Goal: Check status: Check status

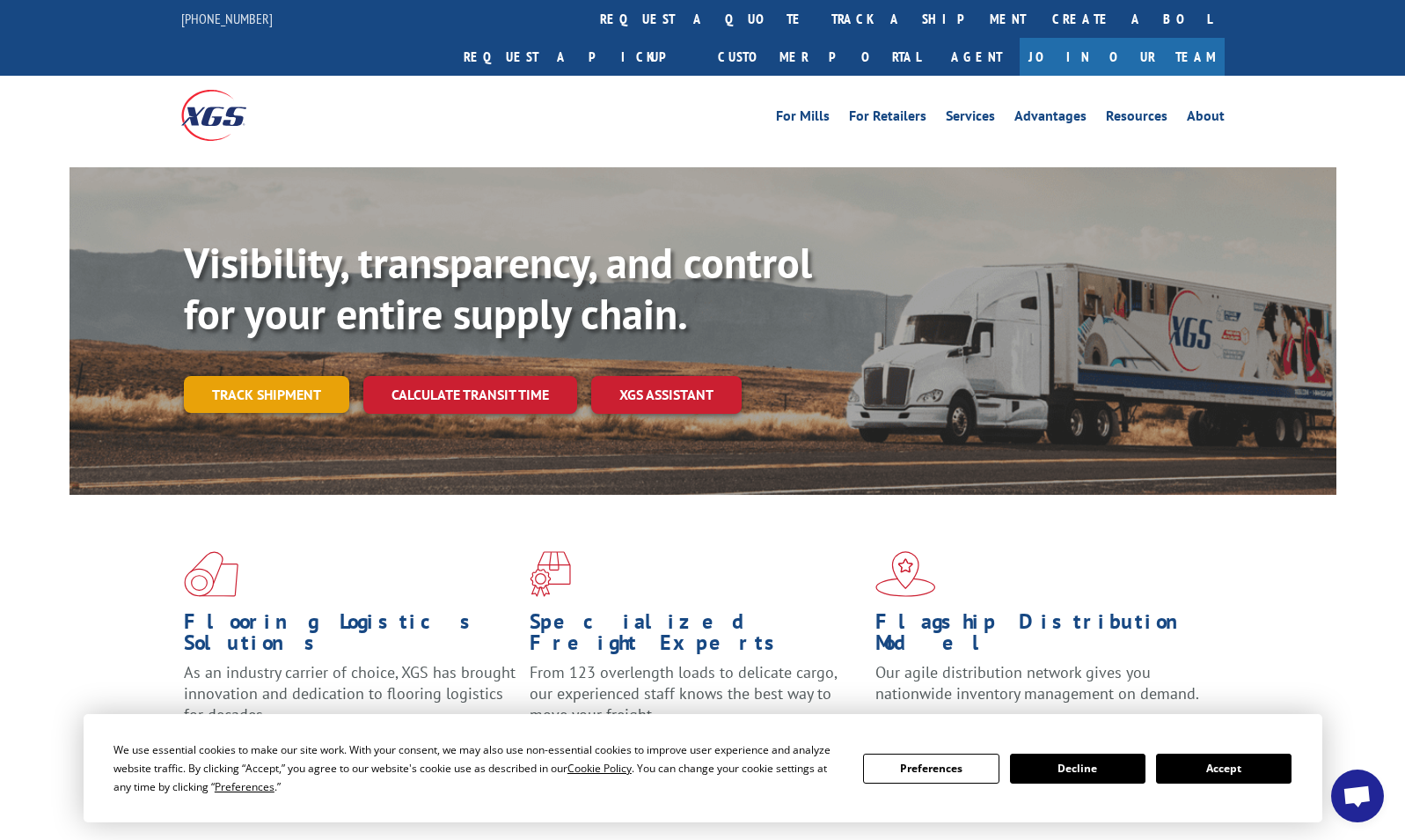
click at [273, 376] on link "Track shipment" at bounding box center [267, 394] width 166 height 37
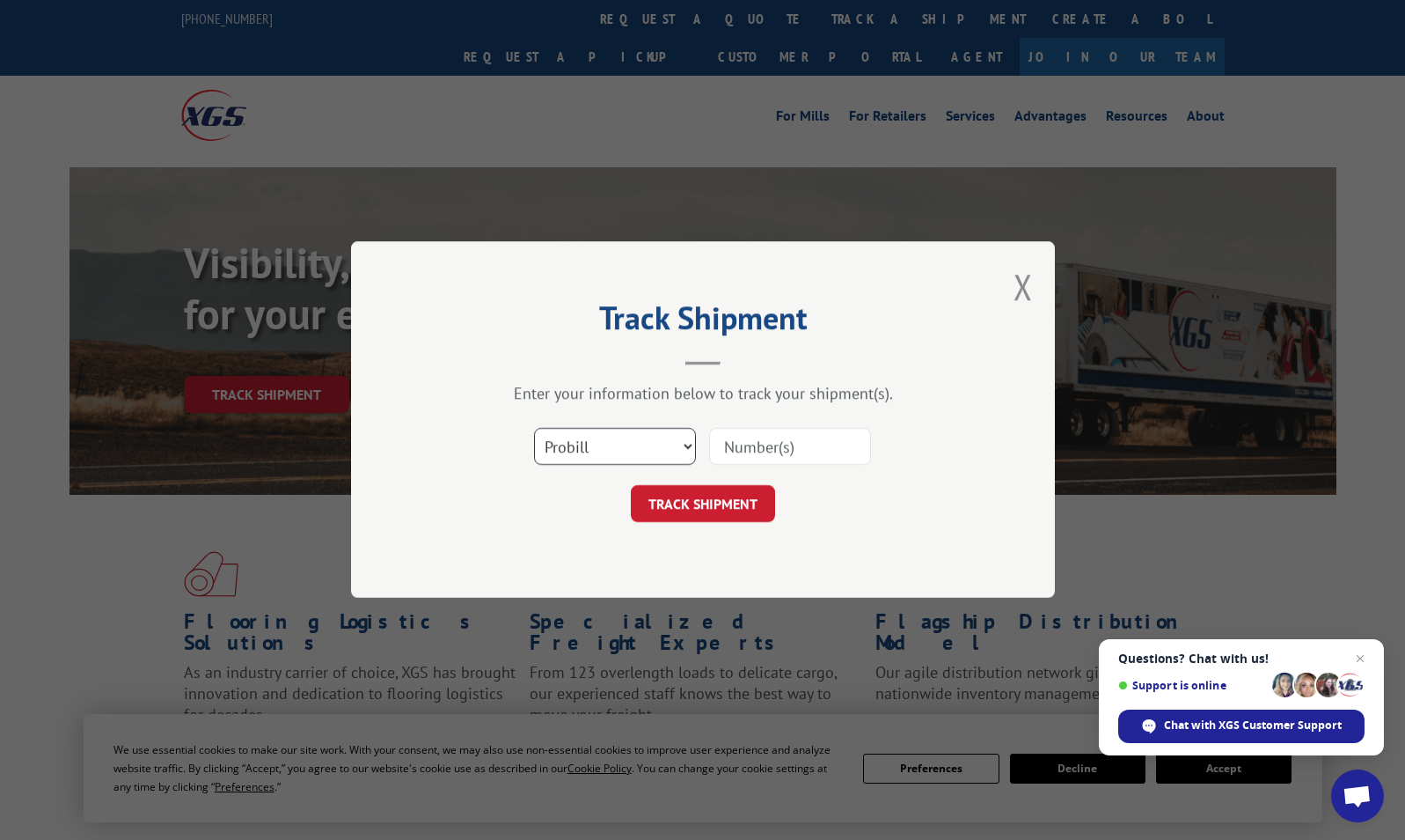
click at [689, 447] on select "Select category... Probill BOL PO" at bounding box center [616, 447] width 162 height 37
select select "bol"
click at [534, 429] on select "Select category... Probill BOL PO" at bounding box center [616, 447] width 162 height 37
click at [752, 447] on input at bounding box center [790, 447] width 162 height 37
paste input "14765786"
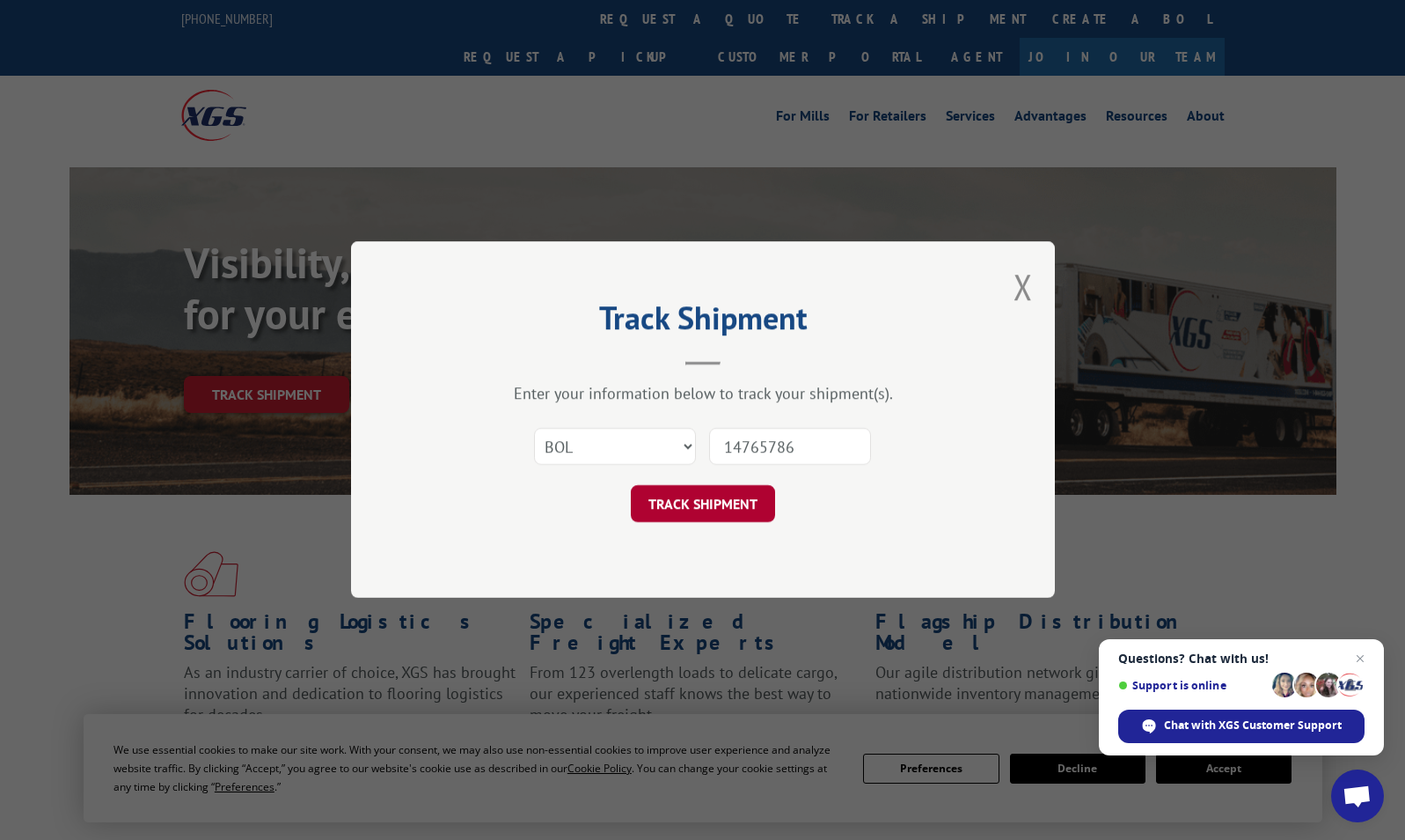
type input "14765786"
click at [688, 508] on button "TRACK SHIPMENT" at bounding box center [703, 504] width 144 height 37
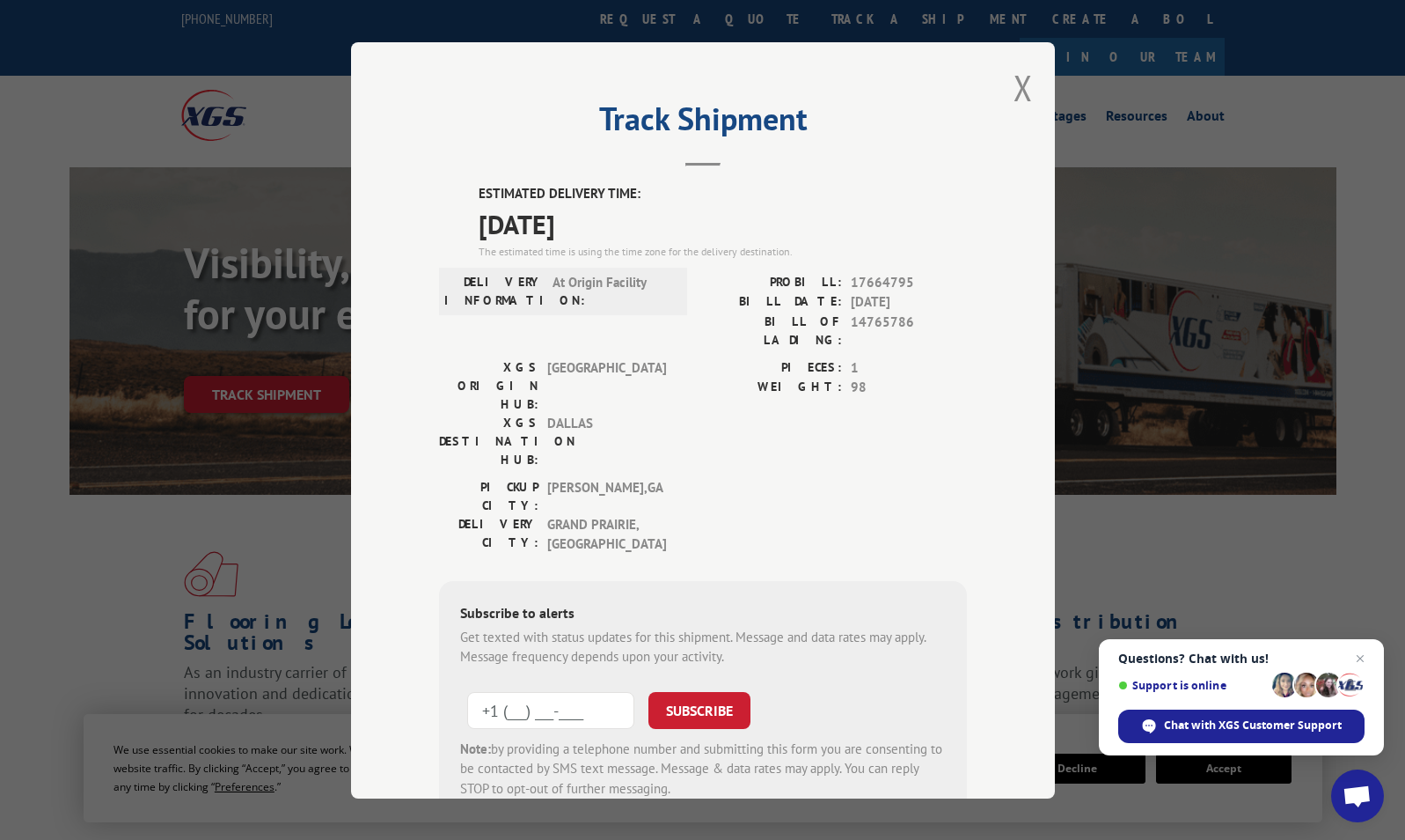
click at [517, 691] on input "+1 (___) ___-____" at bounding box center [552, 709] width 168 height 37
type input "[PHONE_NUMBER]"
click at [685, 691] on button "SUBSCRIBE" at bounding box center [699, 709] width 102 height 37
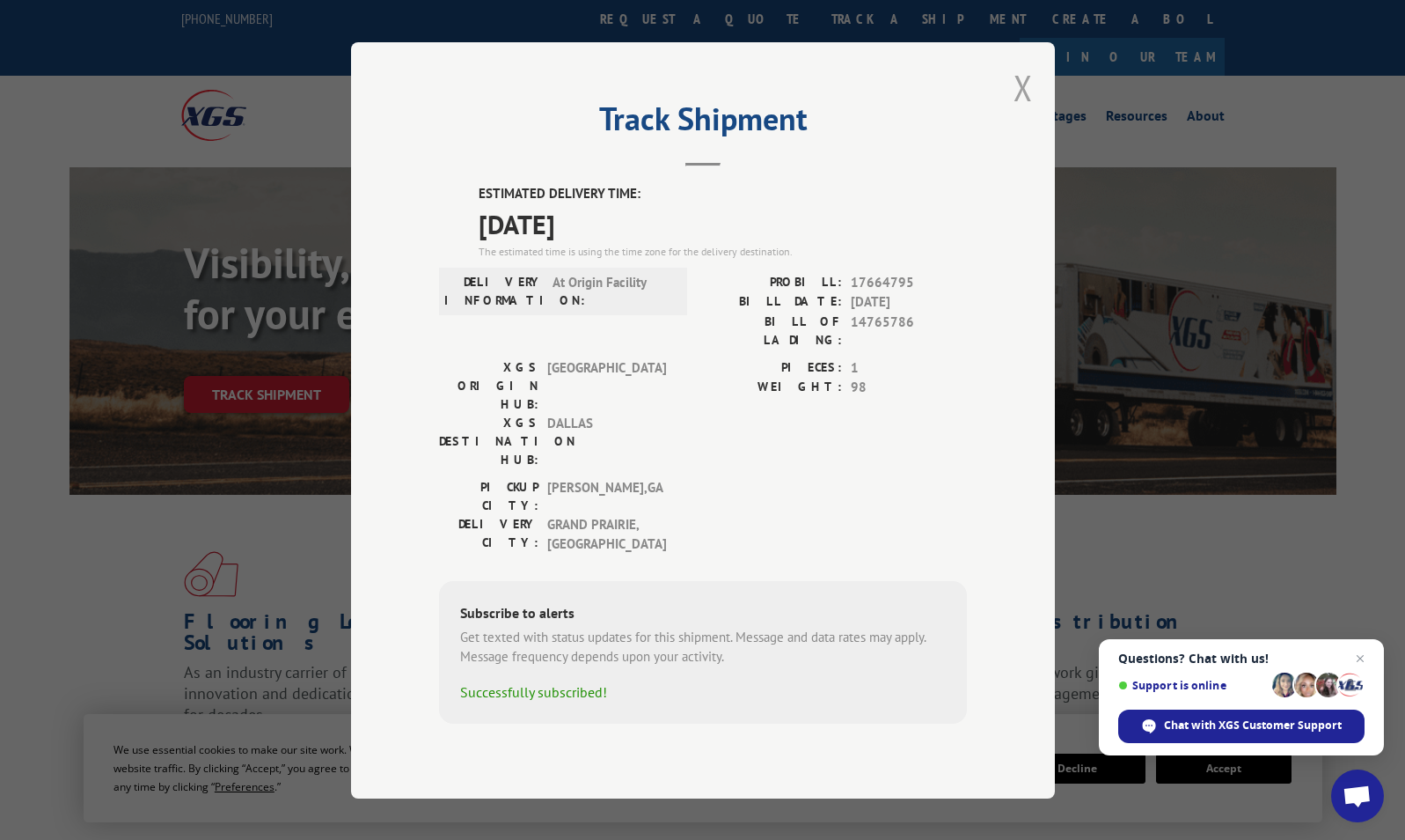
click at [1020, 111] on button "Close modal" at bounding box center [1023, 87] width 19 height 47
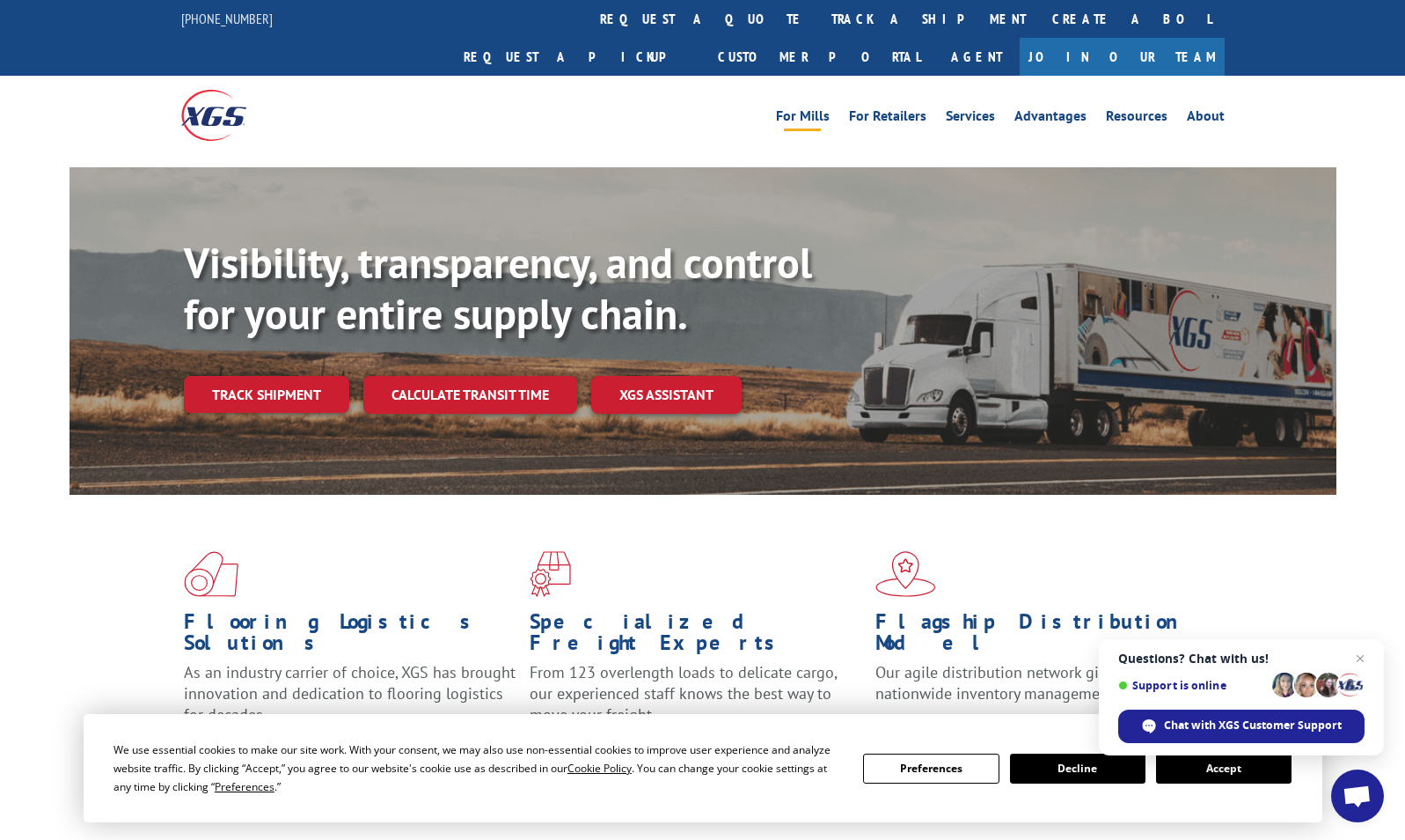
click at [804, 109] on link "For Mills" at bounding box center [803, 118] width 54 height 19
